Goal: Navigation & Orientation: Find specific page/section

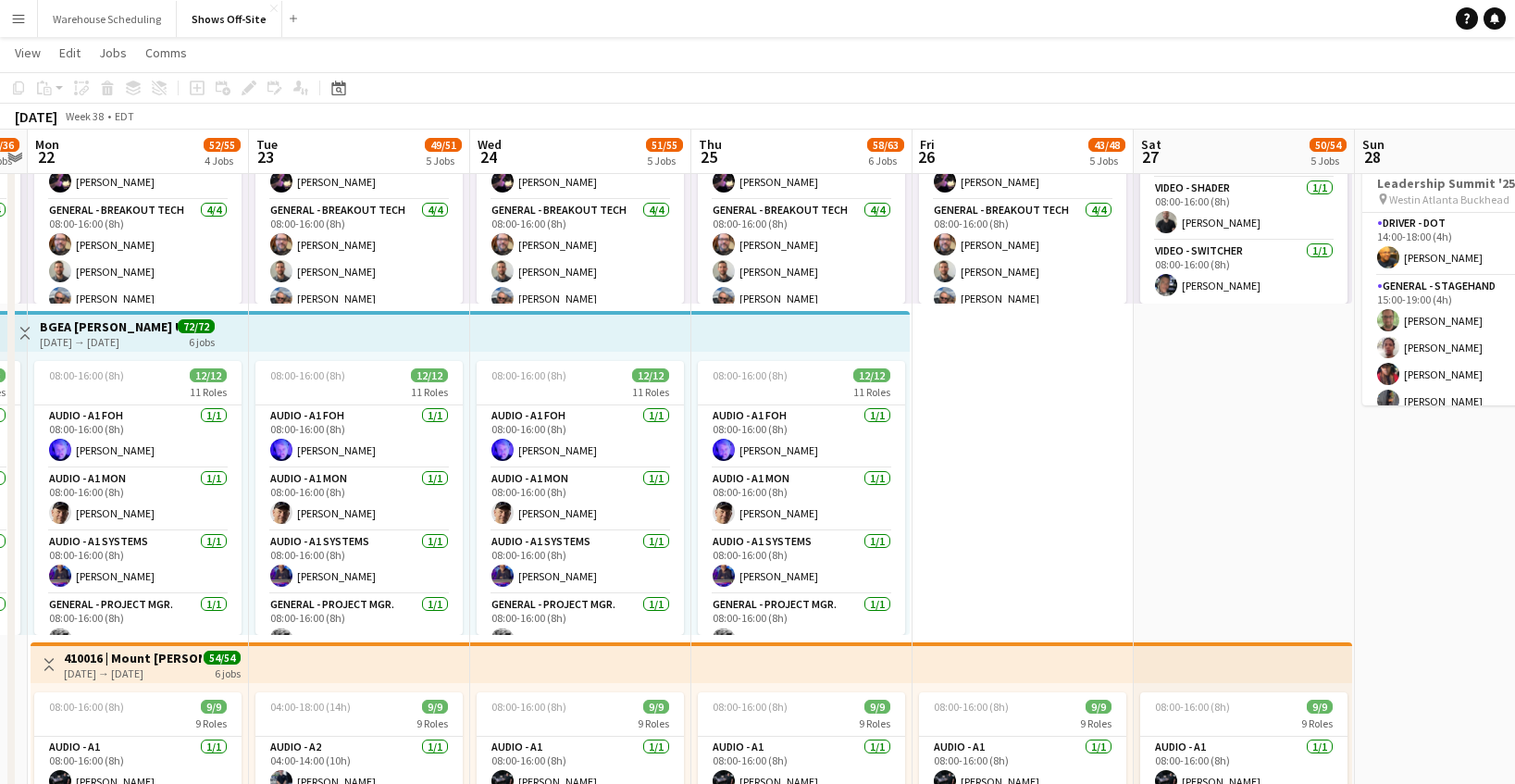
scroll to position [0, 403]
